Goal: Check status

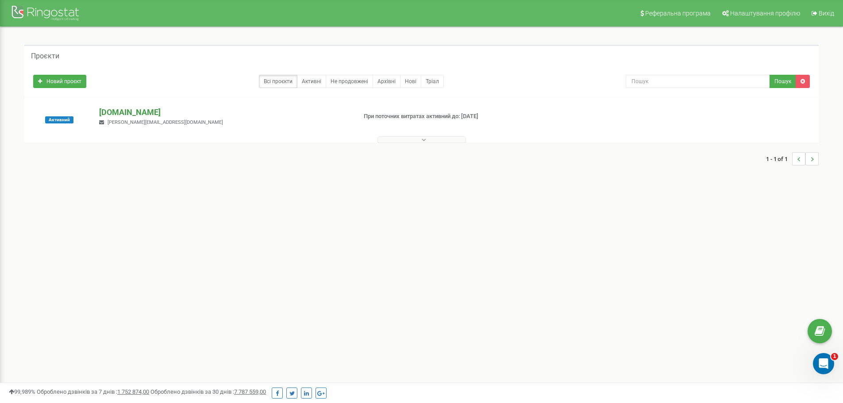
click at [105, 116] on p "[DOMAIN_NAME]" at bounding box center [224, 113] width 250 height 12
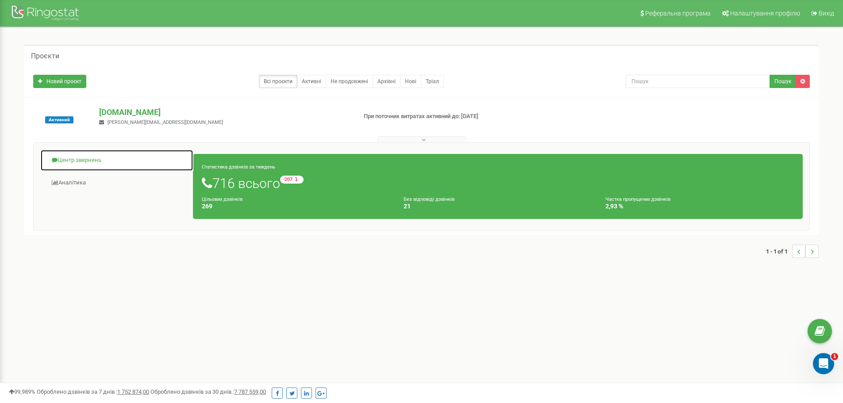
click at [87, 162] on link "Центр звернень" at bounding box center [116, 161] width 153 height 22
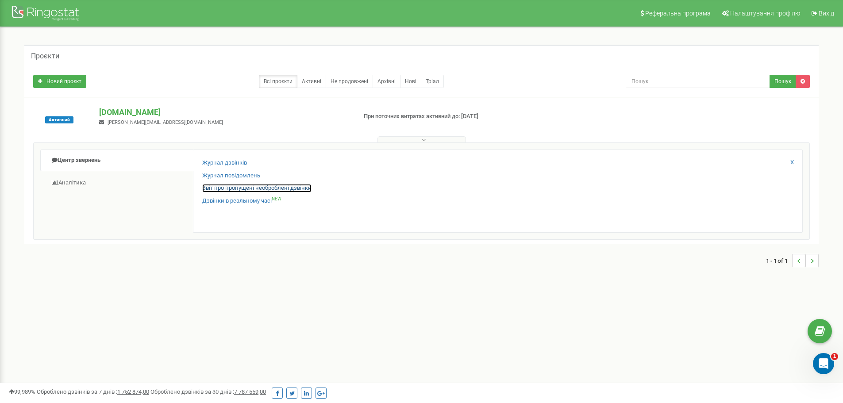
click at [222, 186] on link "Звіт про пропущені необроблені дзвінки" at bounding box center [256, 188] width 109 height 8
